Goal: Information Seeking & Learning: Learn about a topic

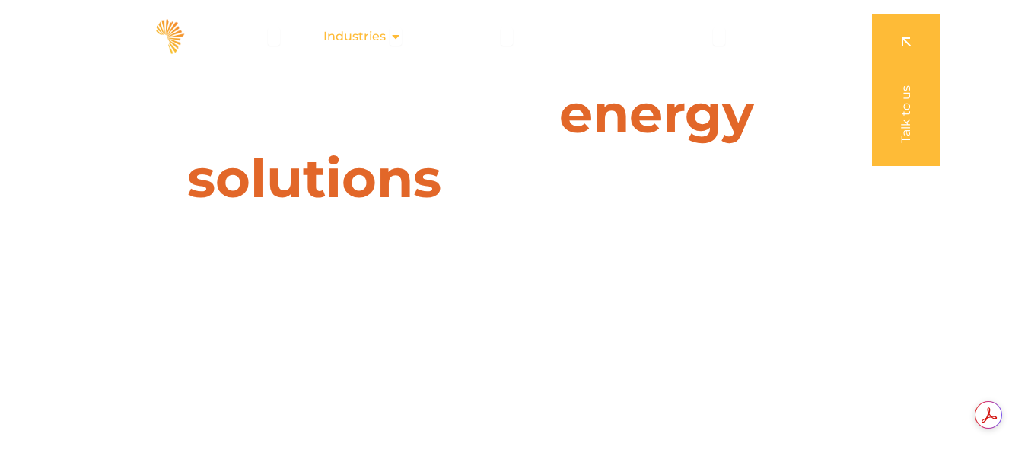
click at [392, 40] on div "Industries Close Industries Open Industries" at bounding box center [362, 36] width 103 height 30
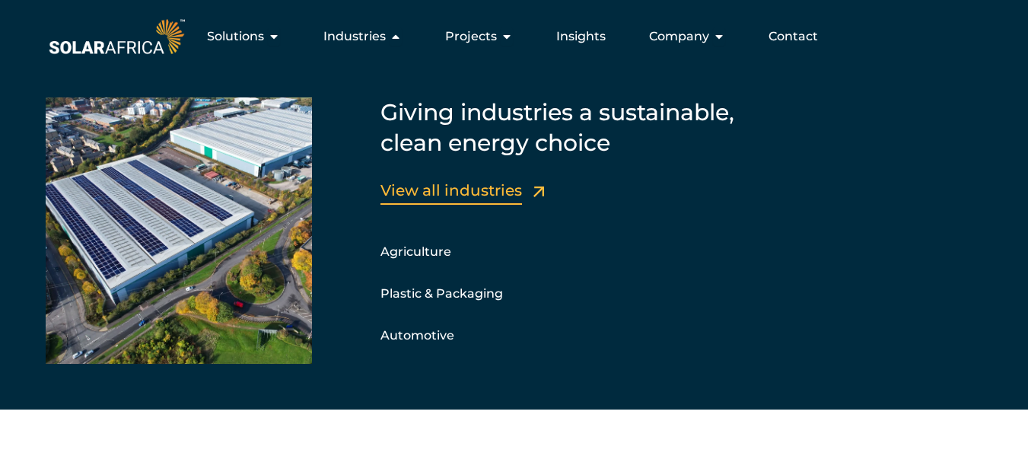
drag, startPoint x: 433, startPoint y: 182, endPoint x: 447, endPoint y: 183, distance: 13.7
click at [433, 182] on link "View all industries" at bounding box center [450, 190] width 141 height 18
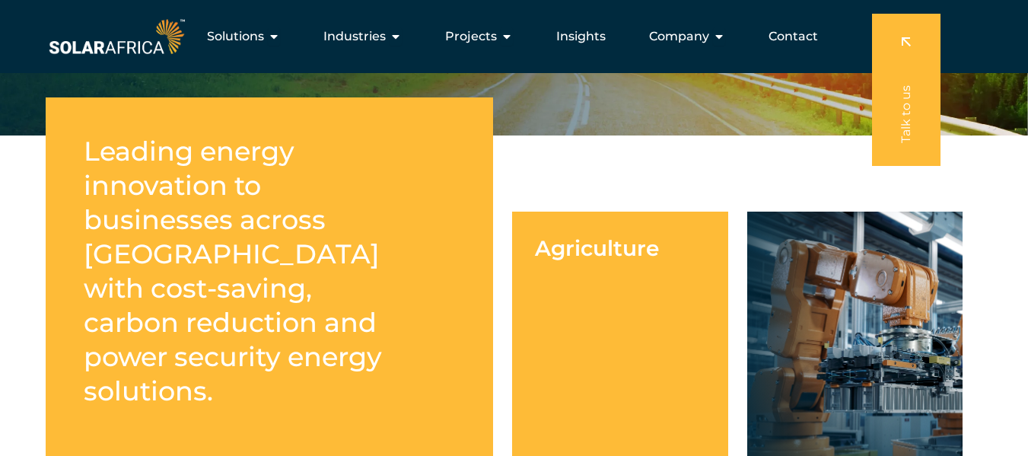
scroll to position [228, 0]
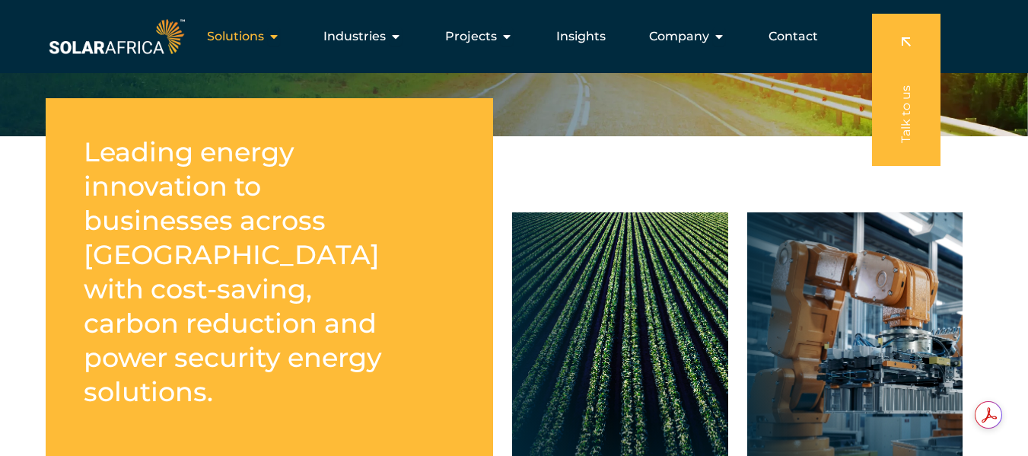
click at [260, 37] on span "Solutions" at bounding box center [235, 36] width 57 height 18
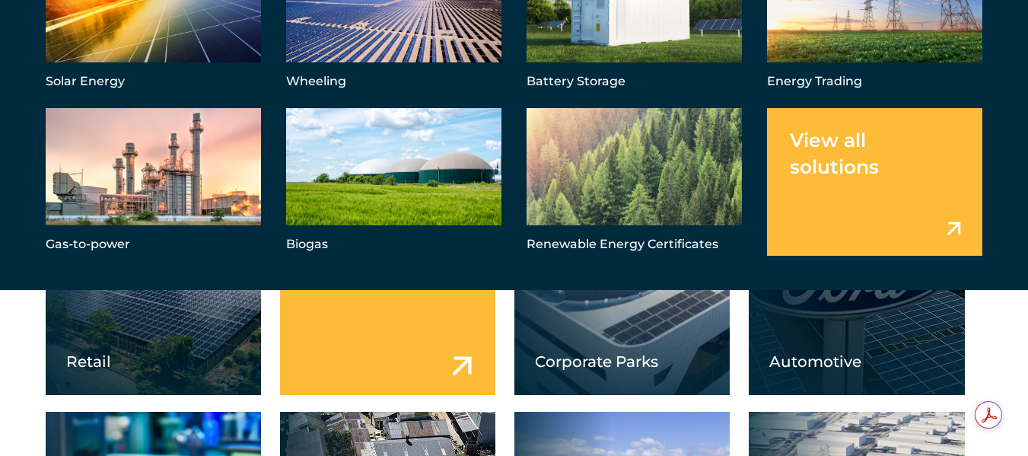
scroll to position [761, 0]
